Goal: Transaction & Acquisition: Download file/media

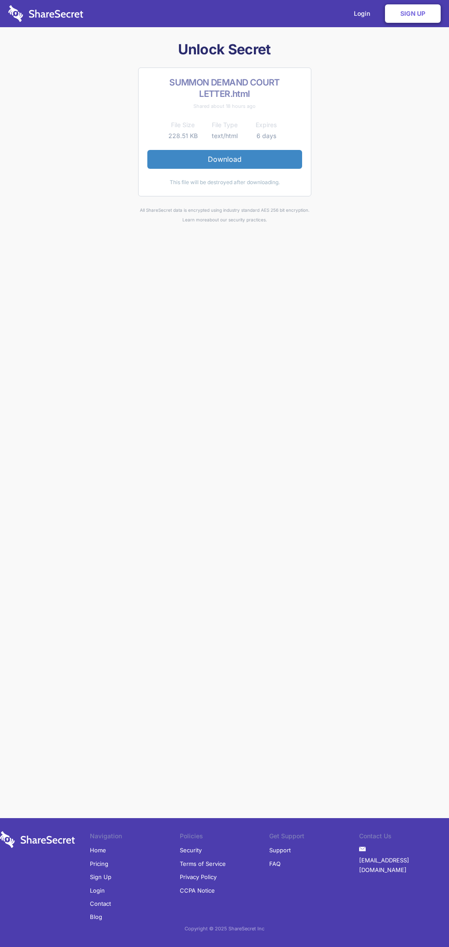
click at [224, 159] on link "Download" at bounding box center [224, 159] width 155 height 18
